Goal: Task Accomplishment & Management: Use online tool/utility

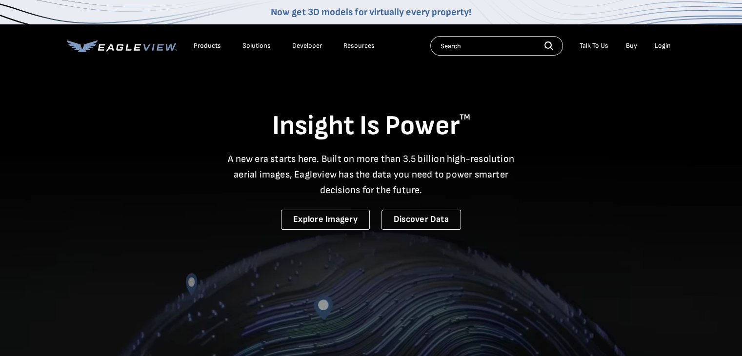
click at [666, 47] on div "Login" at bounding box center [662, 45] width 16 height 9
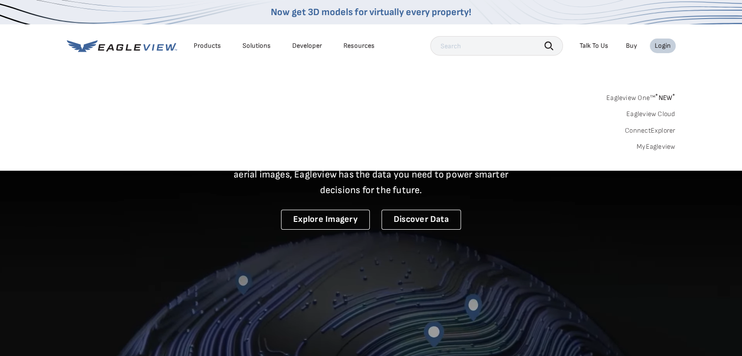
click at [649, 116] on link "Eagleview Cloud" at bounding box center [650, 114] width 49 height 9
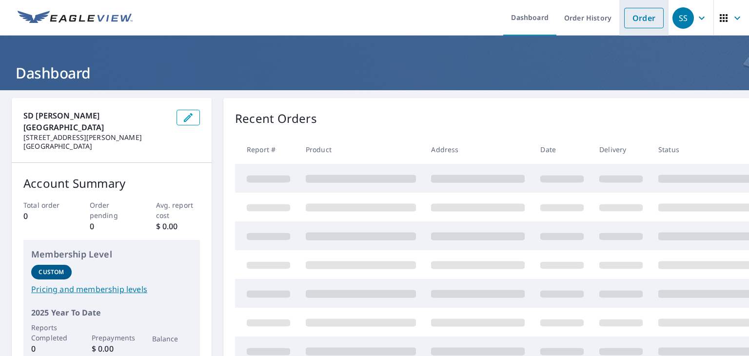
click at [638, 23] on link "Order" at bounding box center [643, 18] width 39 height 20
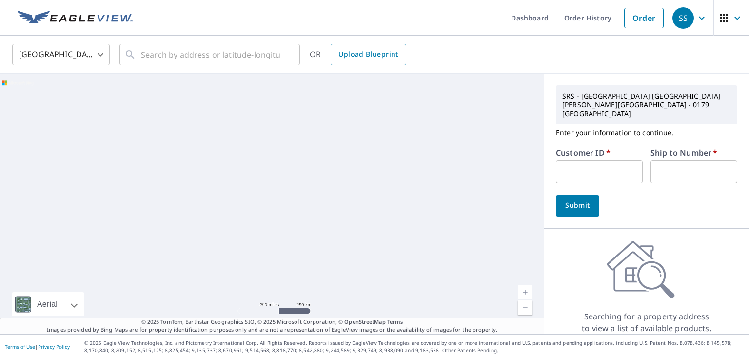
click at [594, 160] on input "text" at bounding box center [599, 171] width 87 height 23
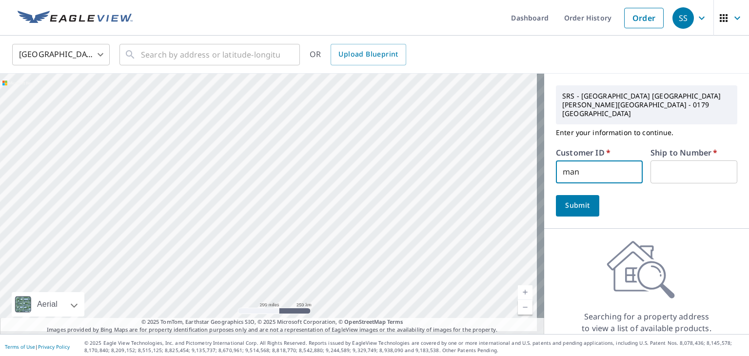
type input "man515"
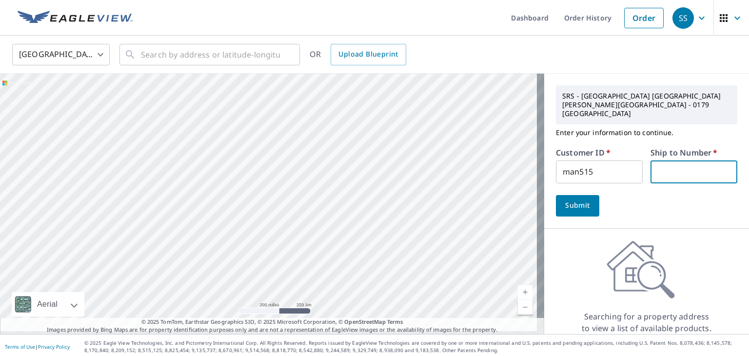
click at [670, 162] on input "text" at bounding box center [694, 171] width 87 height 23
drag, startPoint x: 687, startPoint y: 164, endPoint x: 468, endPoint y: 139, distance: 219.9
click at [468, 139] on div "Aerial Road A standard road map Aerial A detailed look from above Labels Labels…" at bounding box center [374, 204] width 749 height 260
type input "1"
click at [583, 199] on span "Submit" at bounding box center [578, 205] width 28 height 12
